Goal: Task Accomplishment & Management: Manage account settings

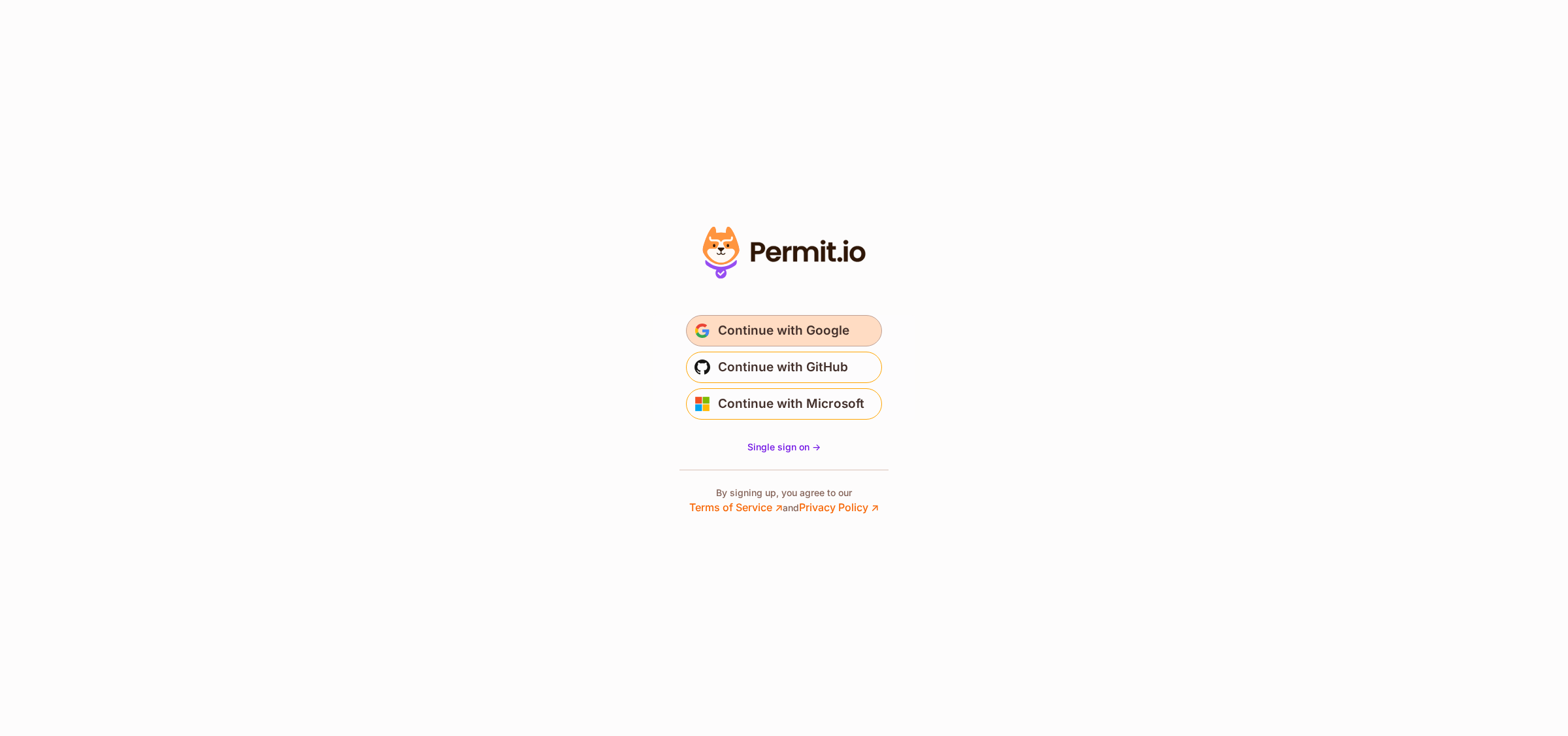
click at [756, 322] on span "Continue with Google" at bounding box center [784, 331] width 131 height 21
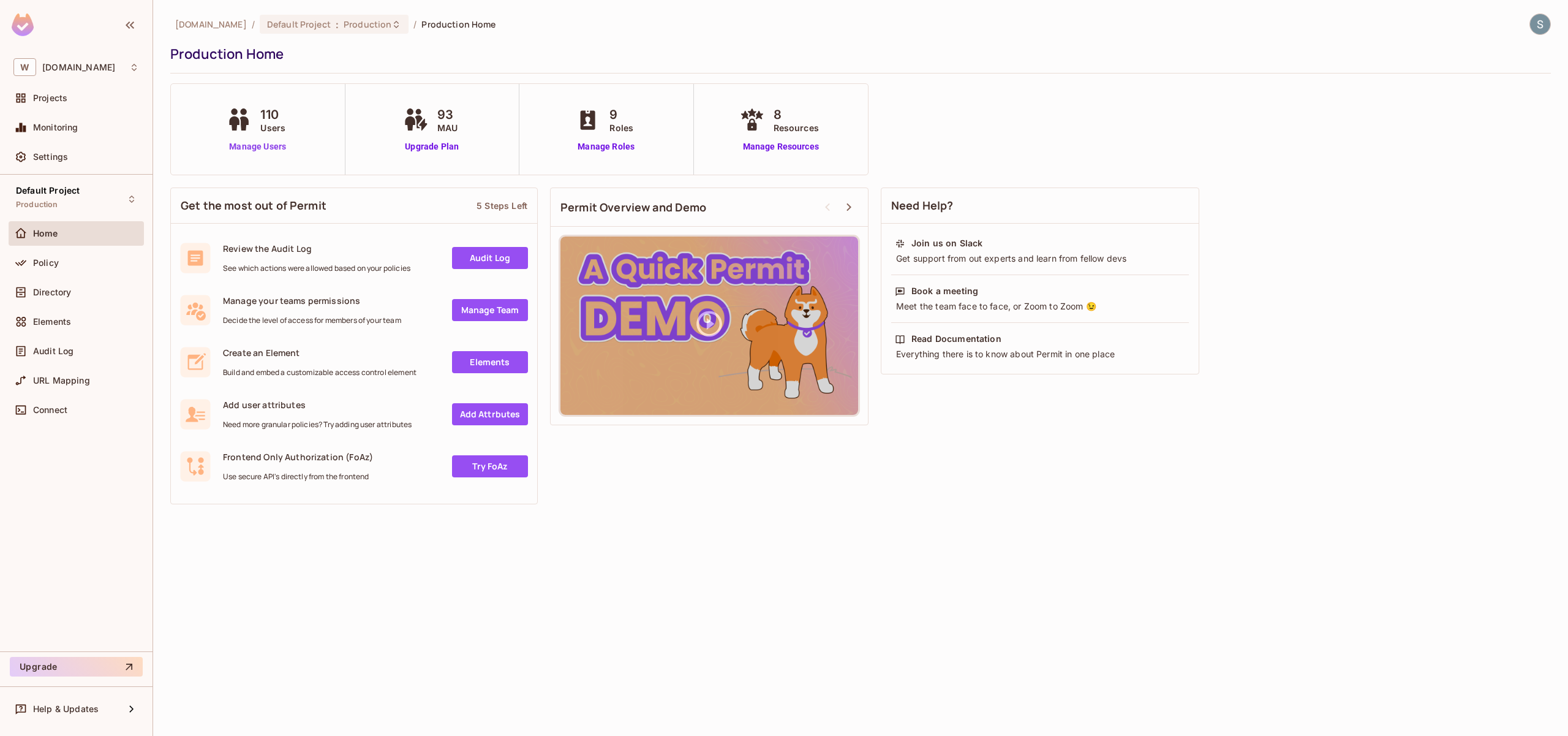
click at [272, 145] on link "Manage Users" at bounding box center [257, 147] width 68 height 13
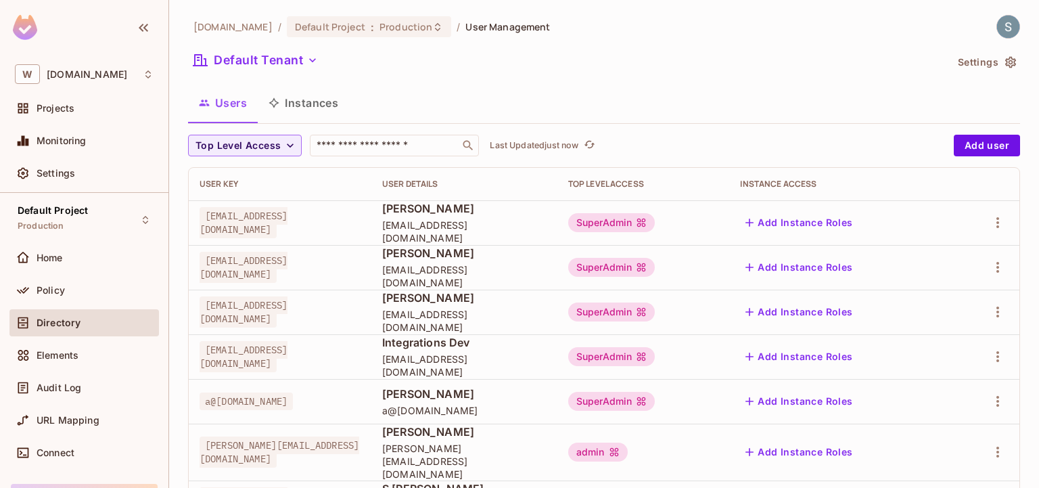
click at [710, 72] on div "Default Tenant" at bounding box center [567, 62] width 758 height 26
click at [64, 289] on span "Policy" at bounding box center [51, 290] width 28 height 11
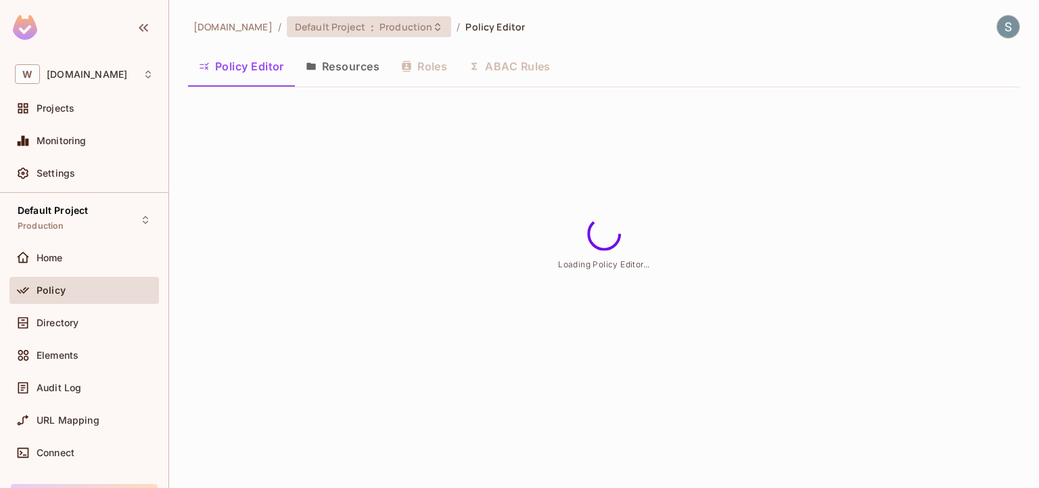
click at [380, 25] on span "Production" at bounding box center [406, 26] width 53 height 13
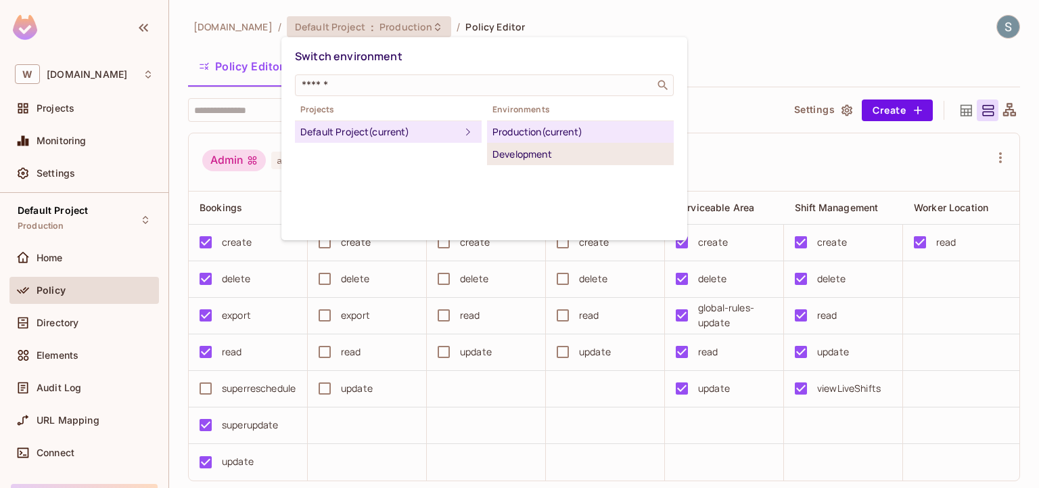
click at [558, 156] on div "Development" at bounding box center [581, 154] width 176 height 16
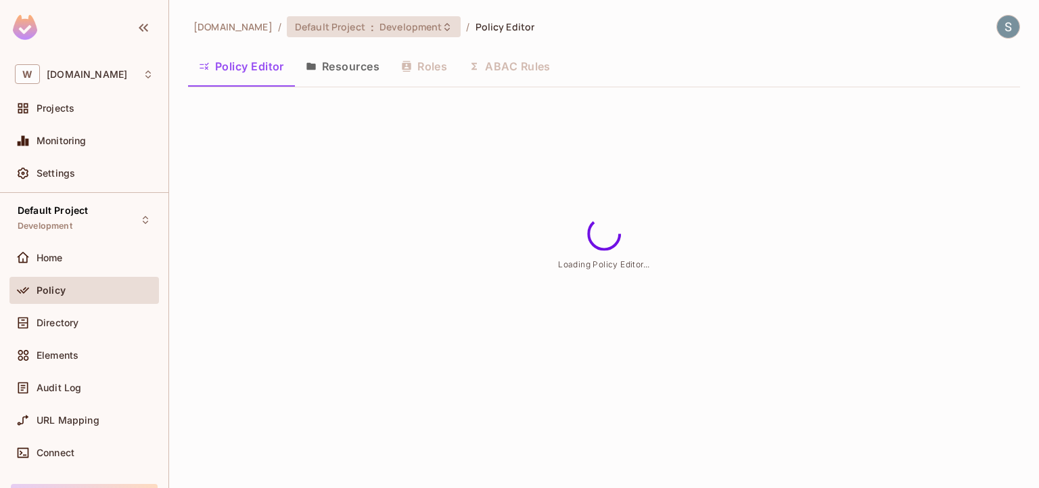
click at [442, 31] on icon at bounding box center [447, 27] width 11 height 11
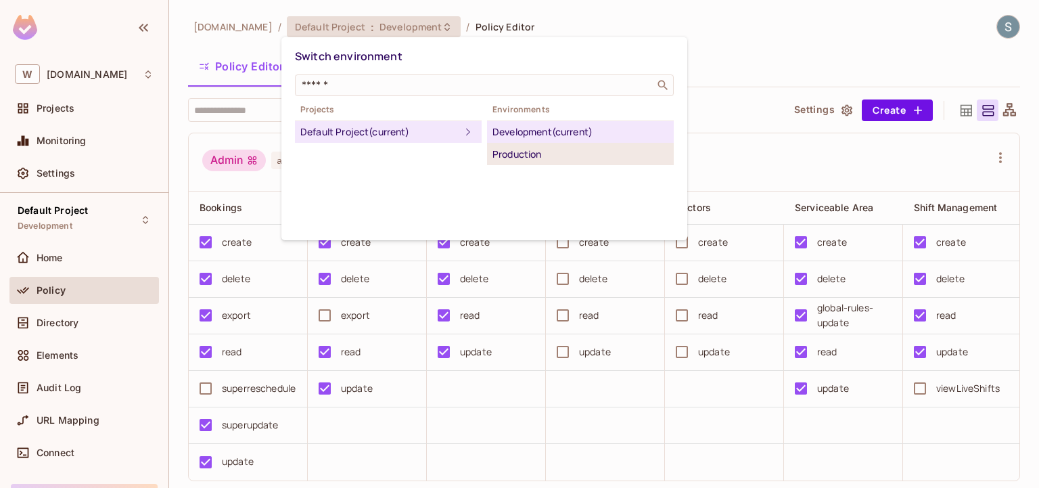
click at [509, 160] on div "Production" at bounding box center [581, 154] width 176 height 16
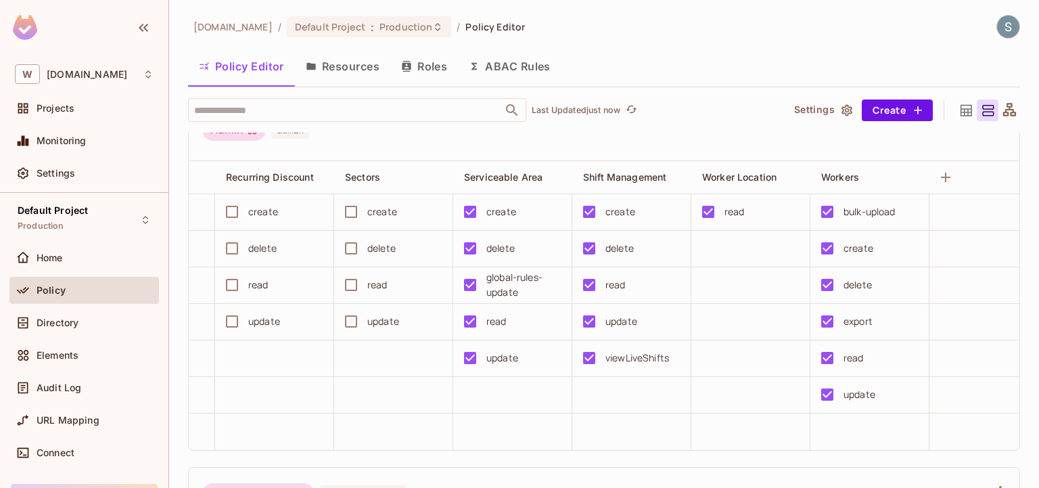
scroll to position [0, 240]
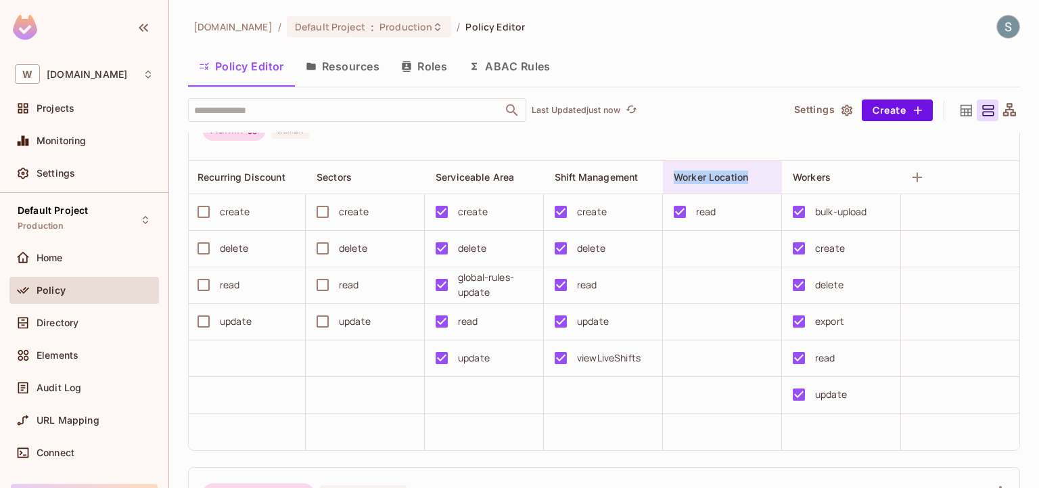
drag, startPoint x: 766, startPoint y: 178, endPoint x: 664, endPoint y: 178, distance: 102.2
click at [664, 178] on div "Worker Location" at bounding box center [722, 177] width 119 height 32
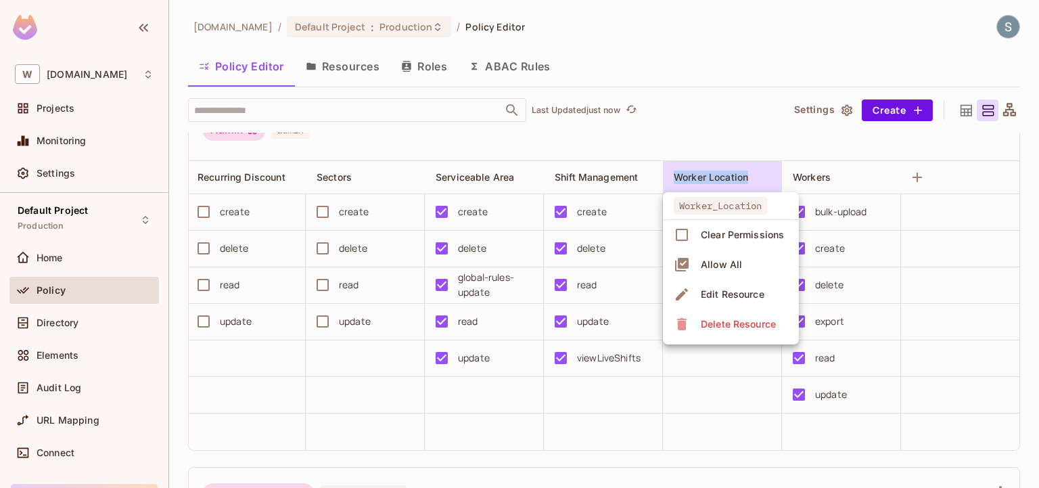
copy div "Worker Location"
click at [653, 131] on div at bounding box center [519, 244] width 1039 height 488
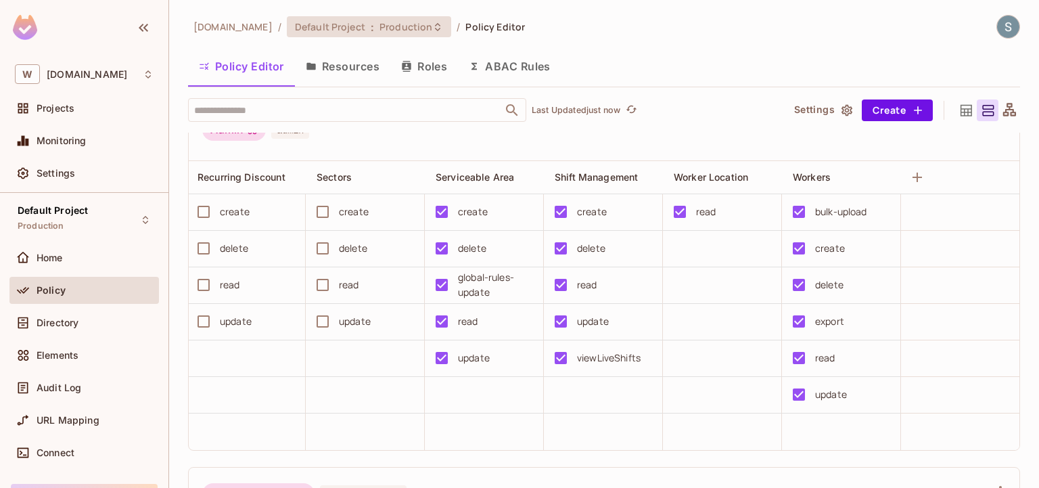
click at [369, 35] on div "Default Project : Production" at bounding box center [369, 26] width 164 height 21
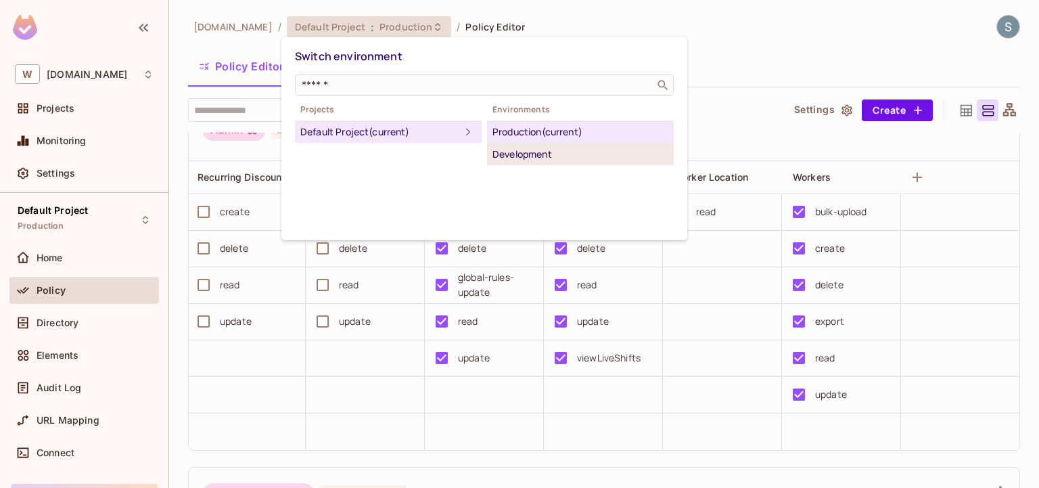
click at [558, 150] on div "Development" at bounding box center [581, 154] width 176 height 16
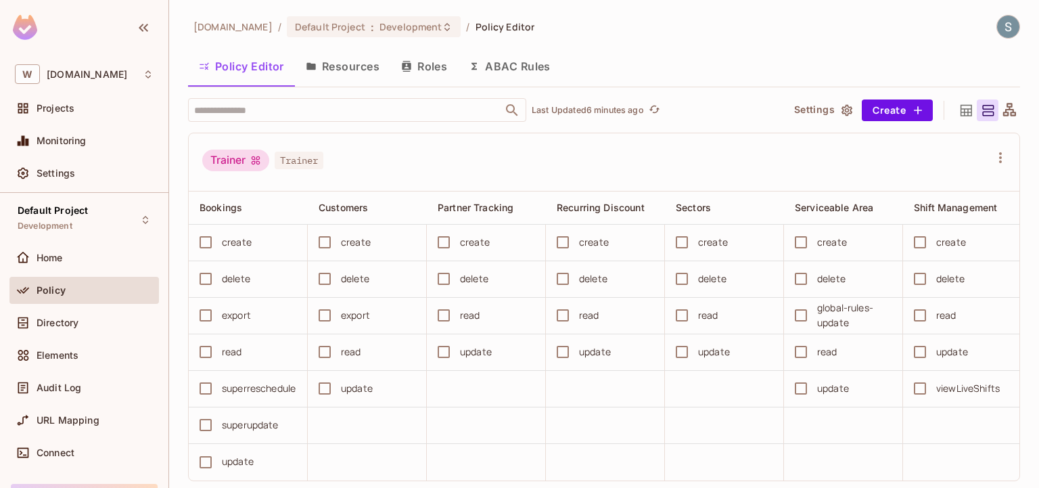
scroll to position [1481, 0]
